Goal: Navigation & Orientation: Find specific page/section

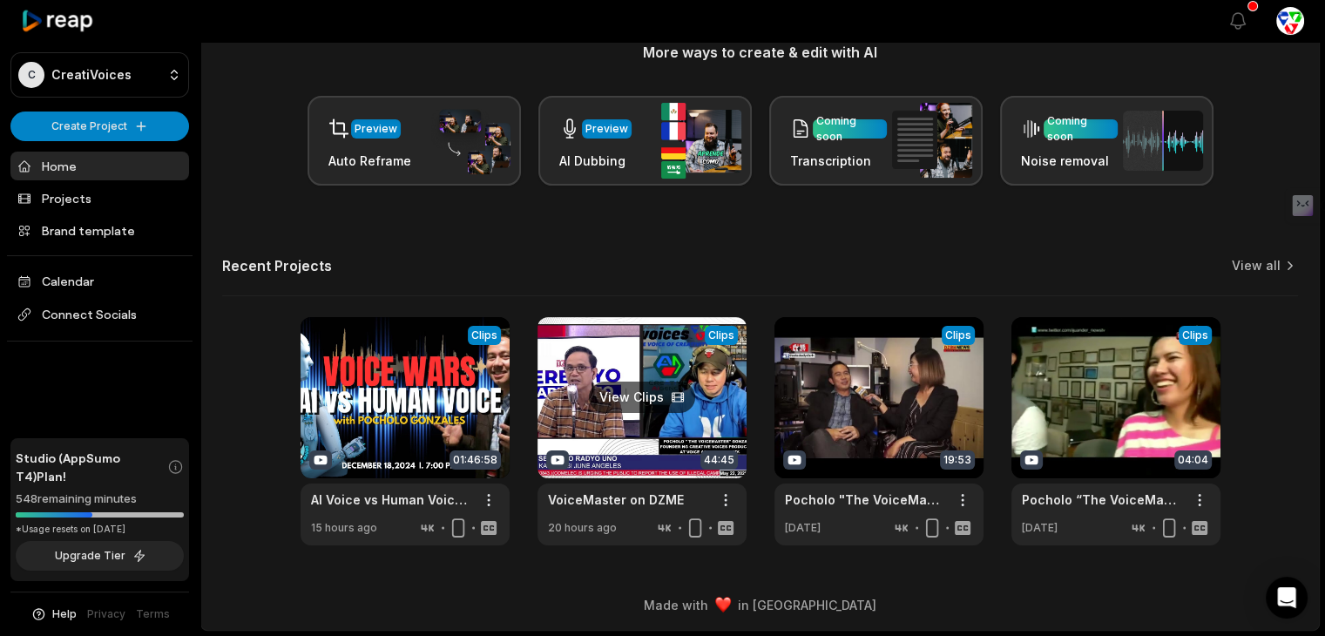
click at [648, 378] on link at bounding box center [642, 431] width 209 height 228
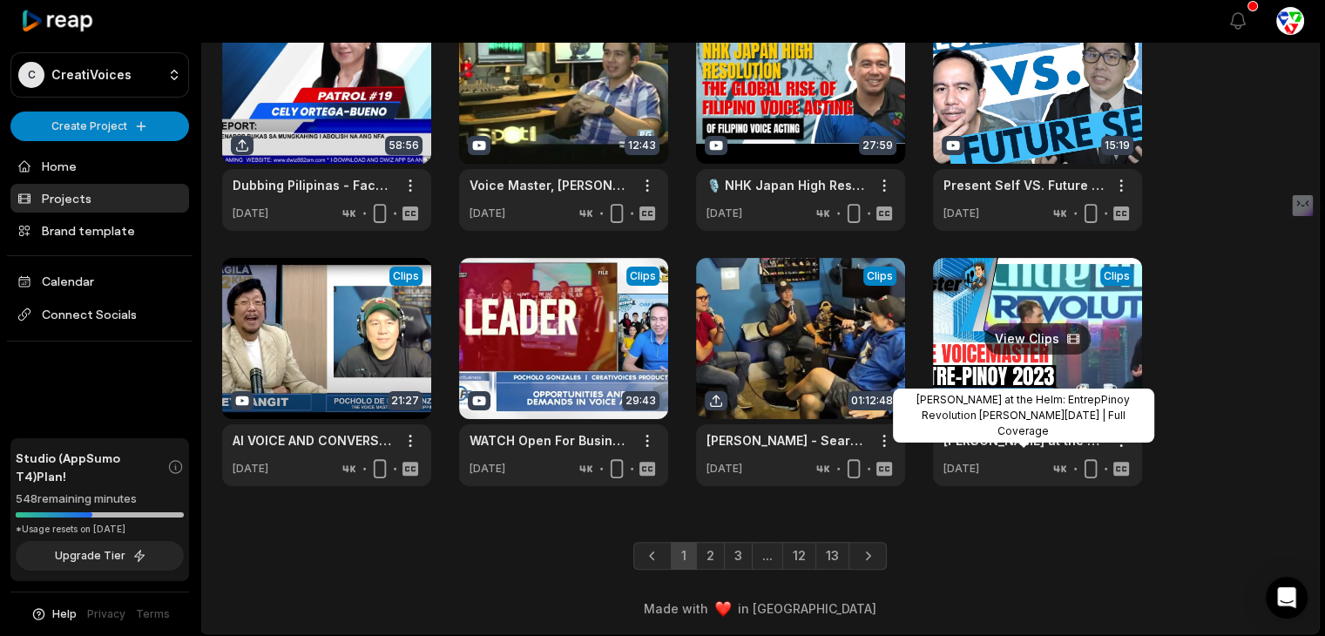
scroll to position [379, 0]
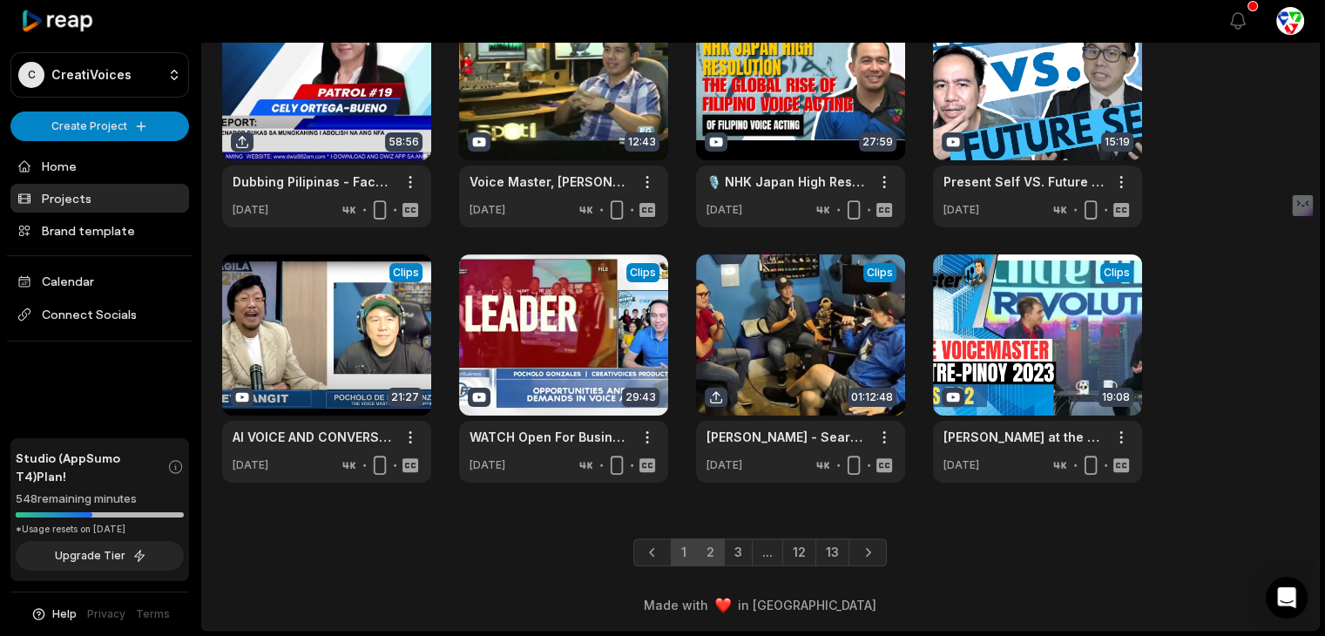
click at [701, 558] on link "2" at bounding box center [710, 552] width 29 height 28
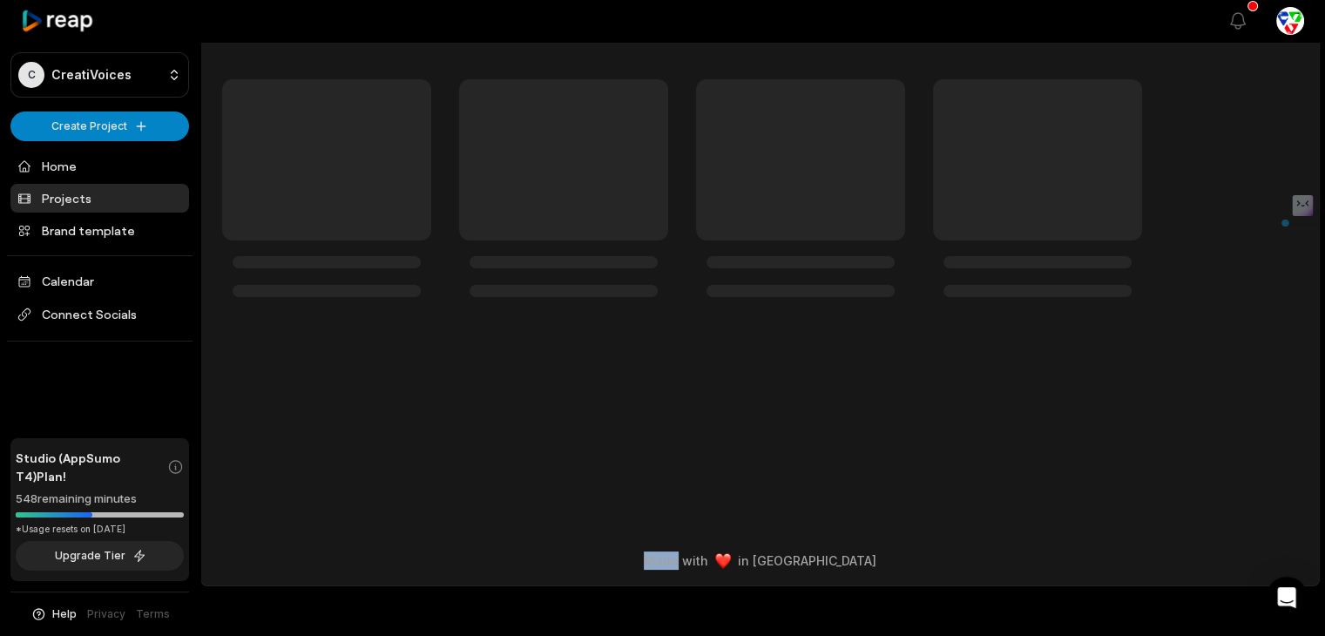
click at [701, 559] on div "Projects Made with in [GEOGRAPHIC_DATA]" at bounding box center [760, 292] width 1120 height 588
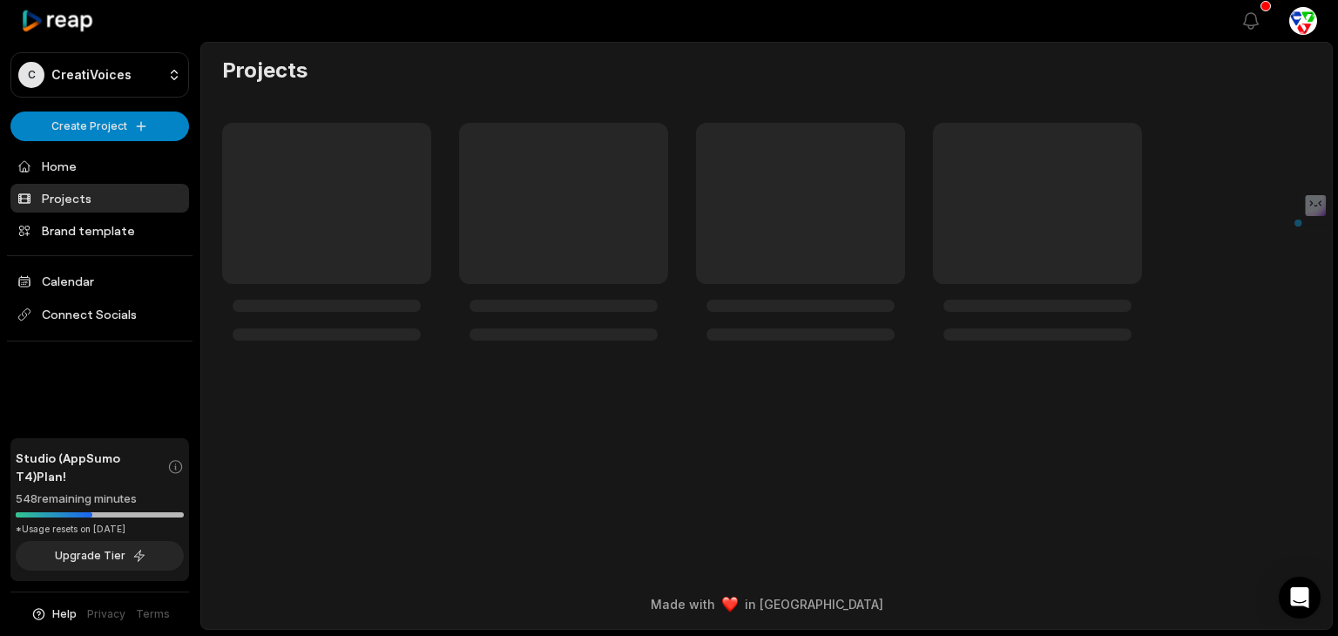
click at [701, 560] on div "Projects Made with in [GEOGRAPHIC_DATA]" at bounding box center [766, 336] width 1133 height 588
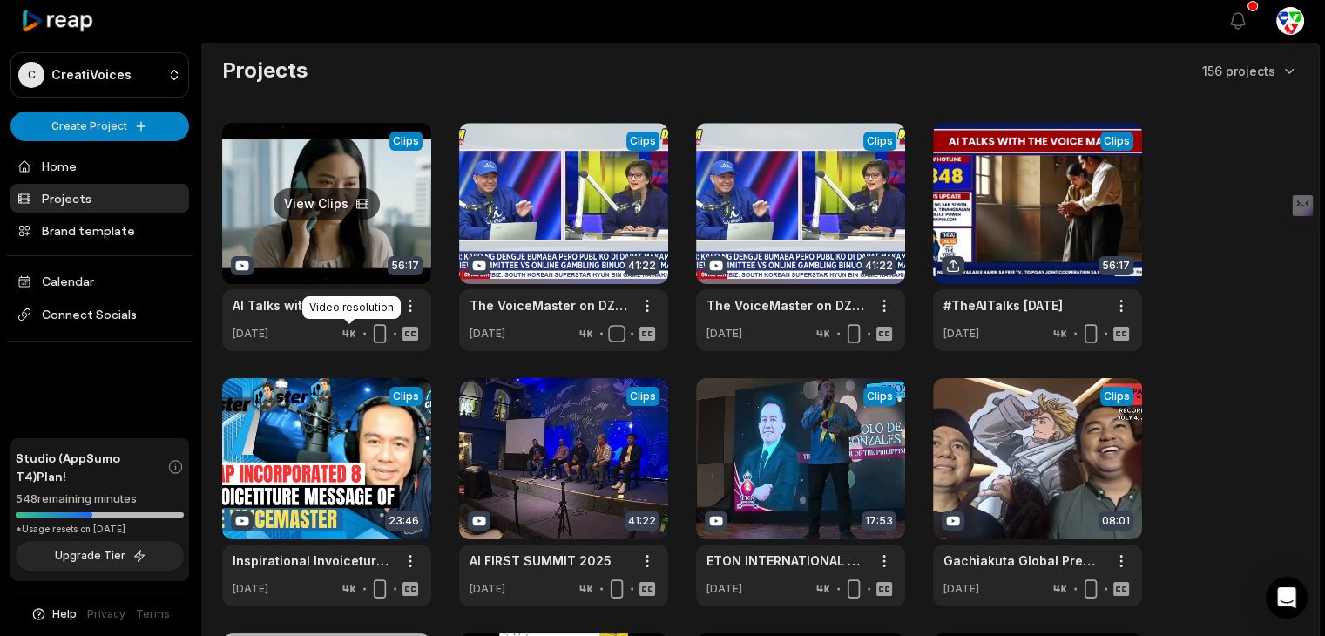
click at [326, 283] on link at bounding box center [326, 237] width 209 height 228
